Goal: Task Accomplishment & Management: Use online tool/utility

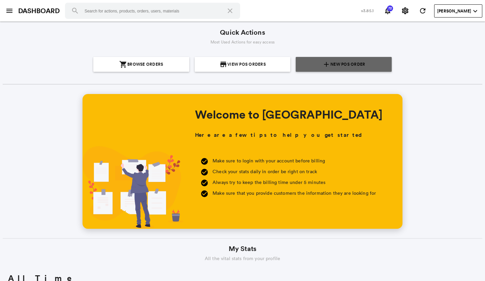
scroll to position [121, 232]
click at [353, 61] on span "New POS Order" at bounding box center [348, 64] width 35 height 15
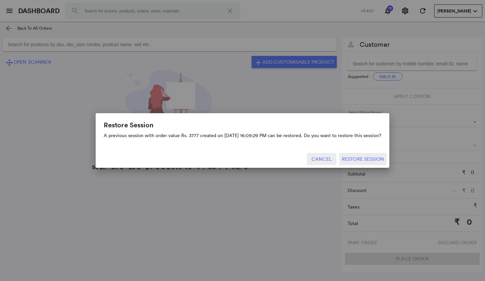
click at [326, 159] on button "Cancel" at bounding box center [322, 159] width 30 height 12
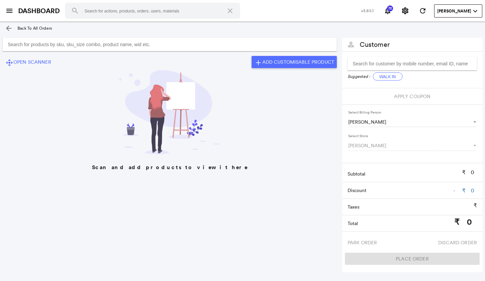
click at [9, 28] on md-icon "arrow_back" at bounding box center [9, 28] width 8 height 8
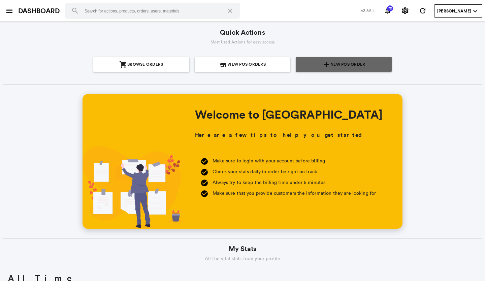
click at [363, 63] on section "add New POS Order" at bounding box center [344, 64] width 91 height 15
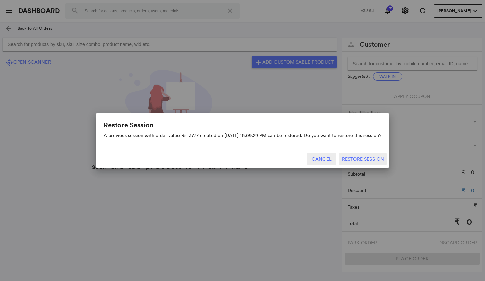
click at [323, 159] on button "Cancel" at bounding box center [322, 159] width 30 height 12
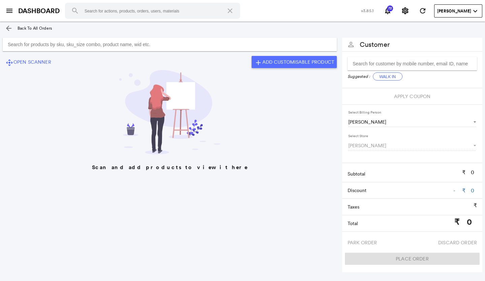
click at [26, 42] on input "Search for products by sku, sku_size combo, product name, wid etc." at bounding box center [170, 44] width 334 height 13
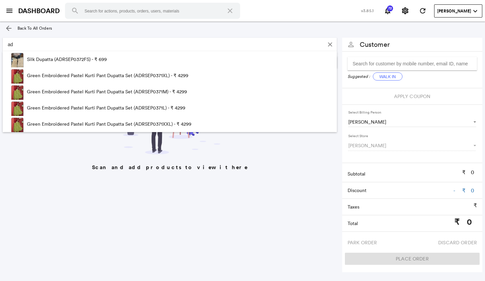
type input "a"
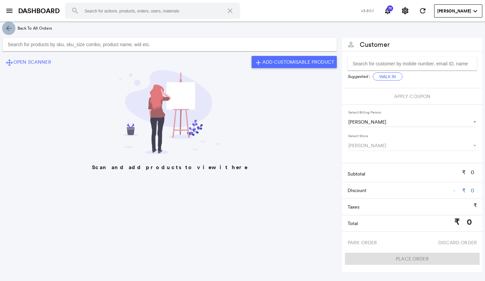
click at [9, 28] on md-icon "arrow_back" at bounding box center [9, 28] width 8 height 8
